Goal: Task Accomplishment & Management: Use online tool/utility

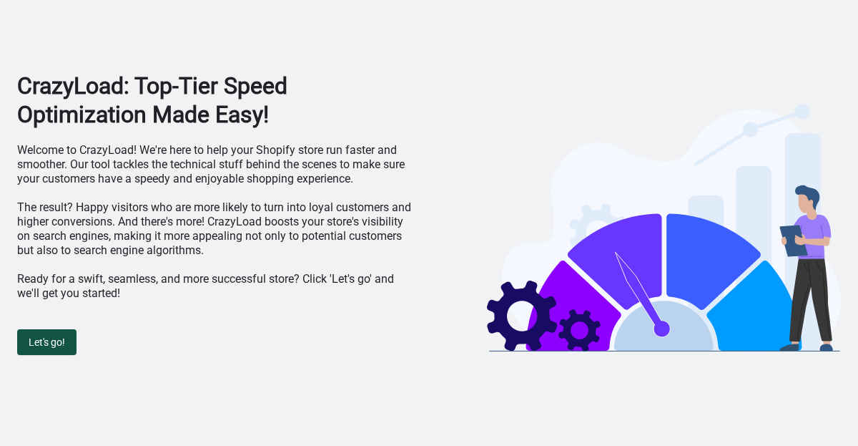
click at [66, 332] on button "Let's go!" at bounding box center [46, 342] width 59 height 26
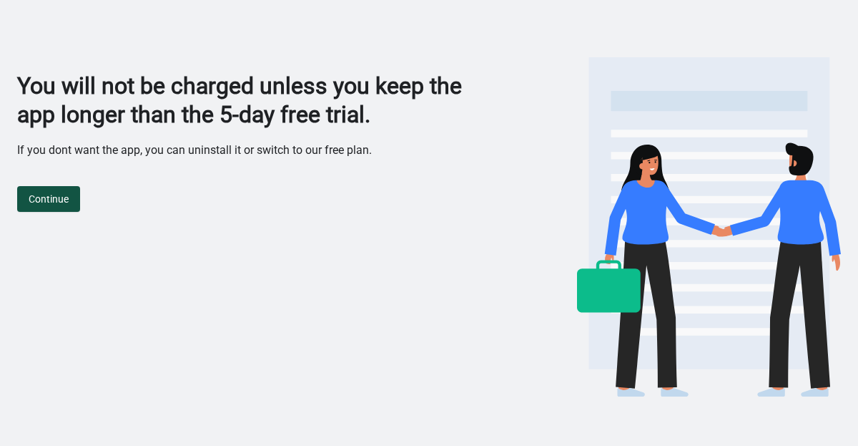
click at [54, 198] on span "Continue" at bounding box center [49, 198] width 40 height 11
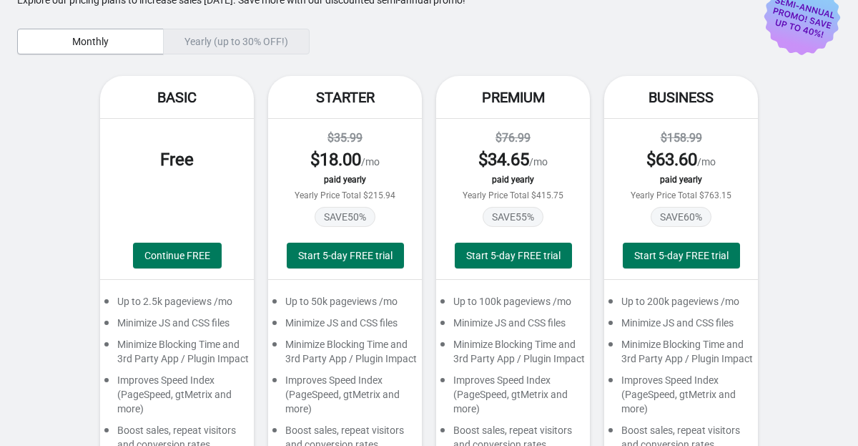
scroll to position [63, 0]
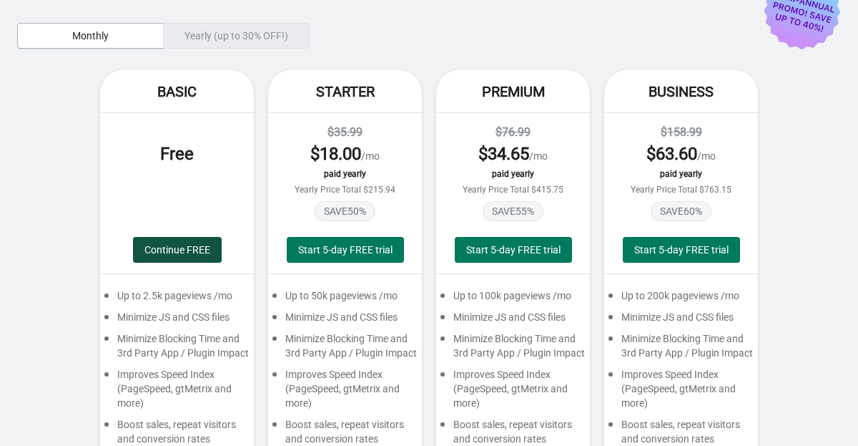
click at [164, 244] on span "Continue FREE" at bounding box center [177, 249] width 66 height 11
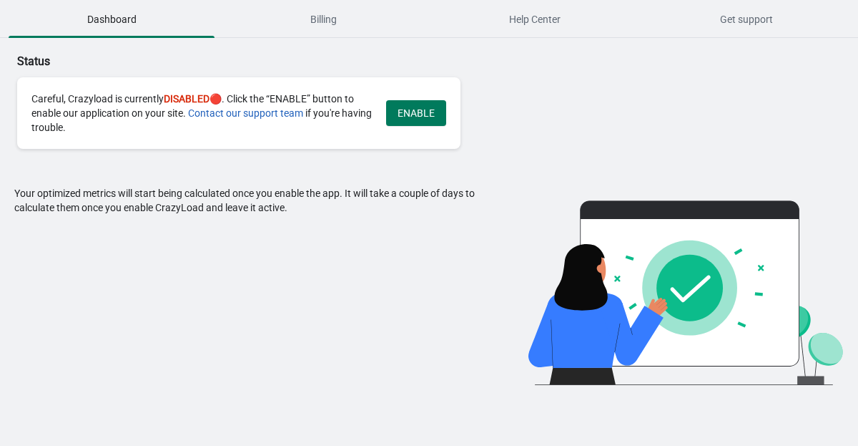
scroll to position [0, 0]
click at [81, 98] on div "Careful, Crazyload is currently DISABLED 🔴. Click the “ENABLE” button to enable…" at bounding box center [201, 113] width 340 height 43
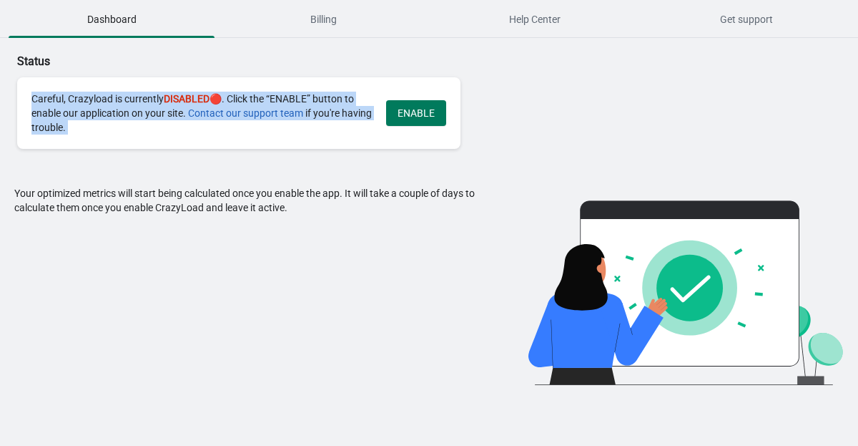
click at [81, 98] on div "Careful, Crazyload is currently DISABLED 🔴. Click the “ENABLE” button to enable…" at bounding box center [201, 113] width 340 height 43
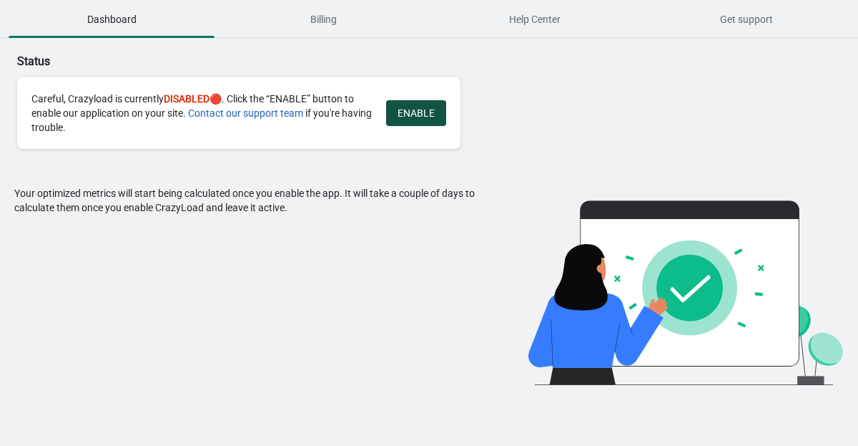
click at [421, 118] on span "ENABLE" at bounding box center [416, 112] width 37 height 11
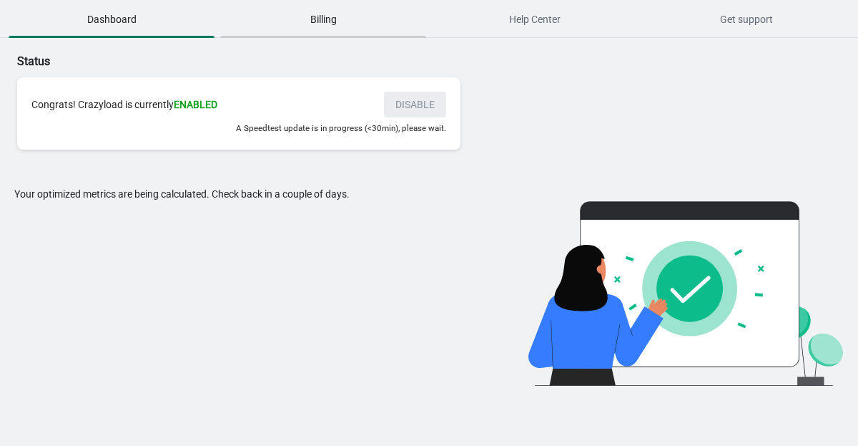
click at [344, 22] on span "Billing" at bounding box center [323, 19] width 206 height 26
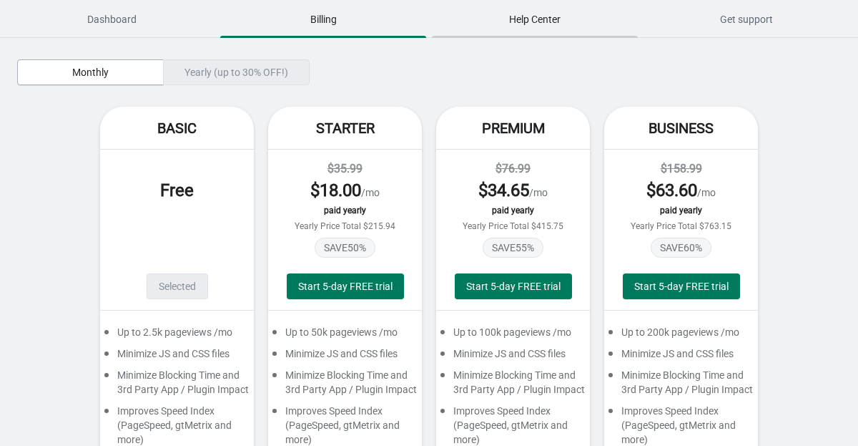
click at [548, 4] on button "Help Center" at bounding box center [535, 19] width 212 height 37
